Goal: Communication & Community: Answer question/provide support

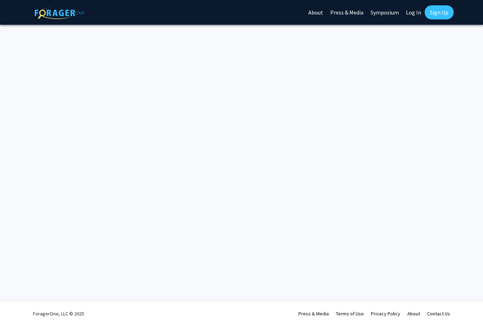
click at [442, 12] on link "Sign Up" at bounding box center [439, 12] width 29 height 14
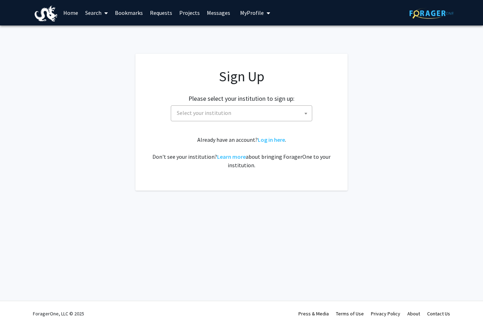
click at [264, 18] on span "My profile dropdown to access profile and logout" at bounding box center [267, 13] width 6 height 25
click at [340, 43] on div "Skip navigation Home Search Bookmarks Requests Projects Messages My Profile [PE…" at bounding box center [241, 163] width 483 height 326
click at [218, 15] on link "Messages" at bounding box center [218, 12] width 30 height 25
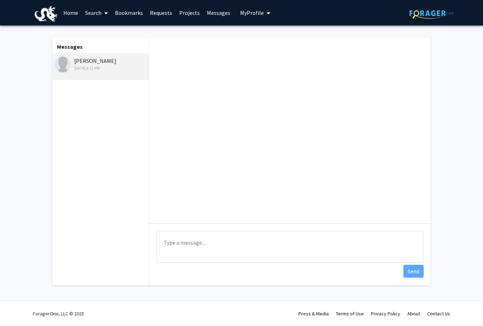
scroll to position [29, 0]
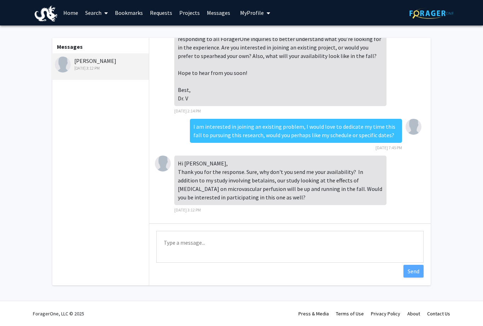
click at [230, 241] on textarea "Type a message" at bounding box center [290, 247] width 268 height 32
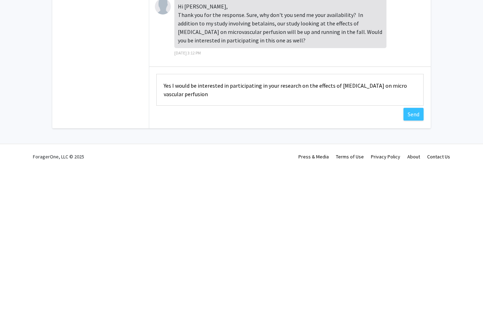
type textarea "Yes I would be interested in participating in your research on the effects of […"
click at [417, 265] on button "Send" at bounding box center [414, 271] width 20 height 13
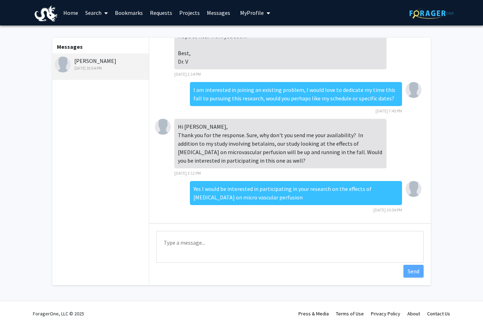
scroll to position [66, 0]
click at [335, 240] on textarea "Type a message" at bounding box center [290, 247] width 268 height 32
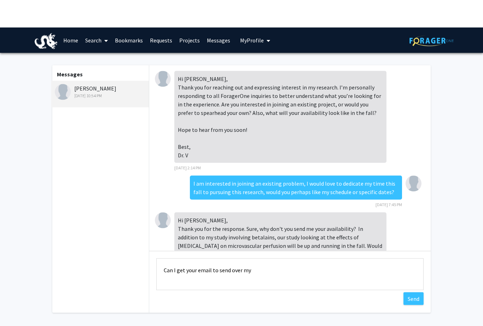
scroll to position [0, 0]
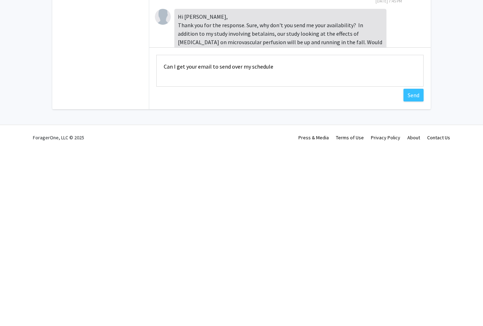
type textarea "Can I get your email to send over my schedule"
click at [409, 265] on button "Send" at bounding box center [414, 271] width 20 height 13
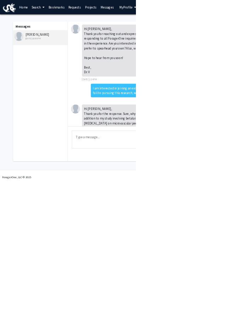
click at [54, 63] on div "[PERSON_NAME] [DATE] 10:55 PM" at bounding box center [71, 64] width 92 height 15
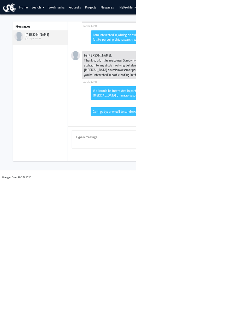
click at [129, 16] on link "Requests" at bounding box center [131, 12] width 29 height 25
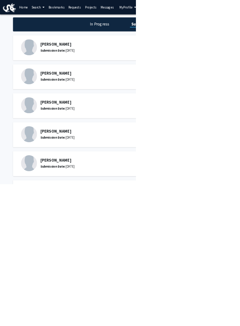
click at [82, 233] on h5 "[PERSON_NAME]" at bounding box center [180, 232] width 219 height 8
click at [97, 234] on h5 "[PERSON_NAME]" at bounding box center [180, 232] width 219 height 8
click at [52, 246] on img at bounding box center [51, 238] width 28 height 28
click at [44, 230] on img at bounding box center [51, 238] width 28 height 28
click at [80, 221] on div "[PERSON_NAME] Submission Date: [DATE] Pending Response Message Faculty" at bounding box center [212, 239] width 379 height 44
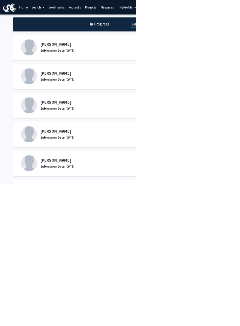
click at [99, 226] on div "[PERSON_NAME] Submission Date: [DATE]" at bounding box center [177, 238] width 280 height 28
click at [77, 222] on div "[PERSON_NAME] Submission Date: [DATE] Pending Response Message Faculty" at bounding box center [212, 239] width 379 height 44
click at [87, 230] on h5 "[PERSON_NAME]" at bounding box center [180, 232] width 219 height 8
click at [92, 233] on h5 "[PERSON_NAME]" at bounding box center [180, 232] width 219 height 8
click at [69, 230] on div "[PERSON_NAME] Submission Date: [DATE]" at bounding box center [177, 238] width 280 height 28
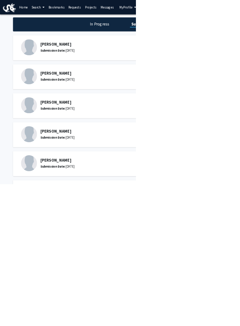
click at [51, 258] on div "[PERSON_NAME] Submission Date: [DATE] Pending Response Message Faculty" at bounding box center [212, 239] width 379 height 44
click at [181, 43] on h1 "In Progress" at bounding box center [176, 43] width 38 height 10
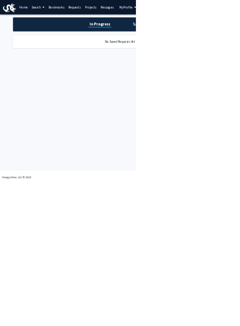
click at [186, 14] on link "Messages" at bounding box center [189, 12] width 30 height 25
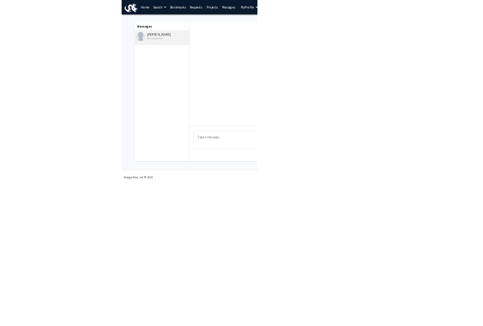
scroll to position [94, 0]
